Goal: Task Accomplishment & Management: Use online tool/utility

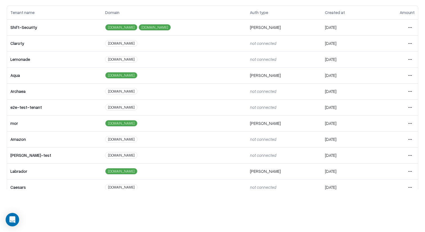
scroll to position [39, 0]
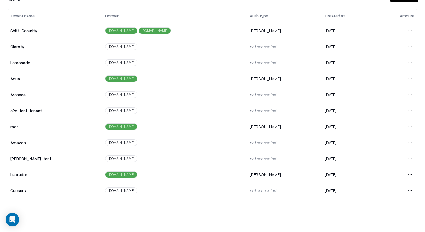
click at [414, 125] on html "Overview Tenants Global Vendors Actions Tenants Add Tenant Tenant name Domain A…" at bounding box center [212, 77] width 425 height 232
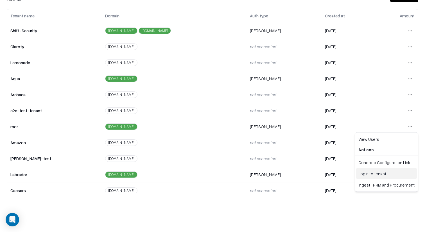
click at [370, 177] on div "Login to tenant" at bounding box center [386, 173] width 61 height 11
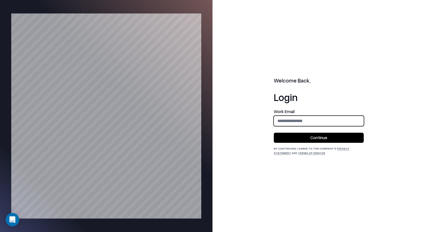
click at [300, 121] on input "email" at bounding box center [318, 121] width 89 height 10
type input "**********"
click at [308, 139] on button "Continue" at bounding box center [319, 138] width 90 height 10
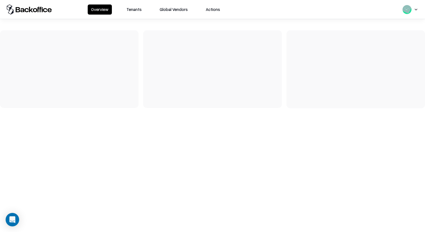
click at [132, 8] on button "Tenants" at bounding box center [134, 9] width 22 height 10
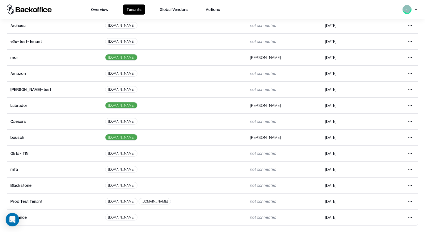
scroll to position [6, 0]
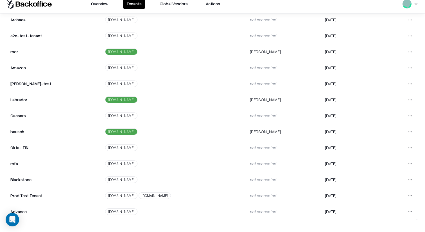
click at [410, 100] on html "Overview Tenants Global Vendors Actions Tenants Add Tenant Tenant name Domain A…" at bounding box center [212, 110] width 425 height 232
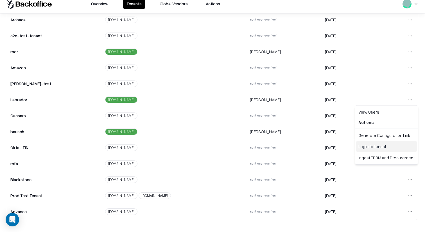
click at [375, 145] on div "Login to tenant" at bounding box center [386, 146] width 61 height 11
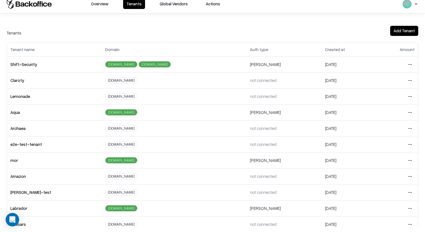
scroll to position [13, 0]
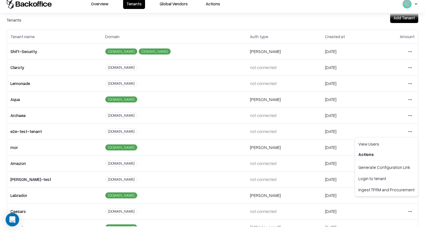
click at [412, 131] on html "Overview Tenants Global Vendors Actions Tenants Add Tenant Tenant name Domain A…" at bounding box center [212, 110] width 425 height 232
click at [370, 182] on div "Login to tenant" at bounding box center [386, 178] width 61 height 11
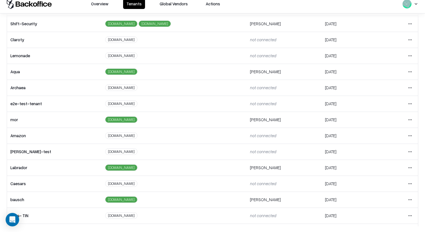
scroll to position [44, 0]
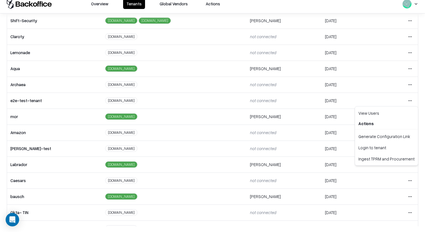
click at [413, 104] on html "Overview Tenants Global Vendors Actions Tenants Add Tenant Tenant name Domain A…" at bounding box center [212, 110] width 425 height 232
click at [377, 150] on div "Login to tenant" at bounding box center [386, 147] width 61 height 11
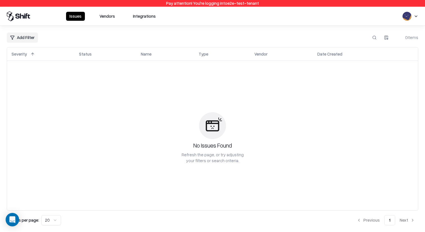
click at [111, 17] on button "Vendors" at bounding box center [107, 16] width 22 height 9
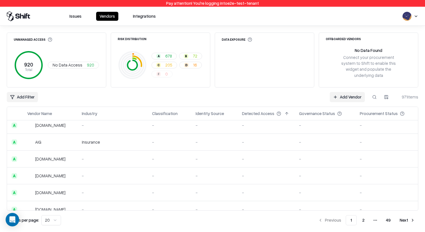
scroll to position [141, 0]
